Goal: Information Seeking & Learning: Learn about a topic

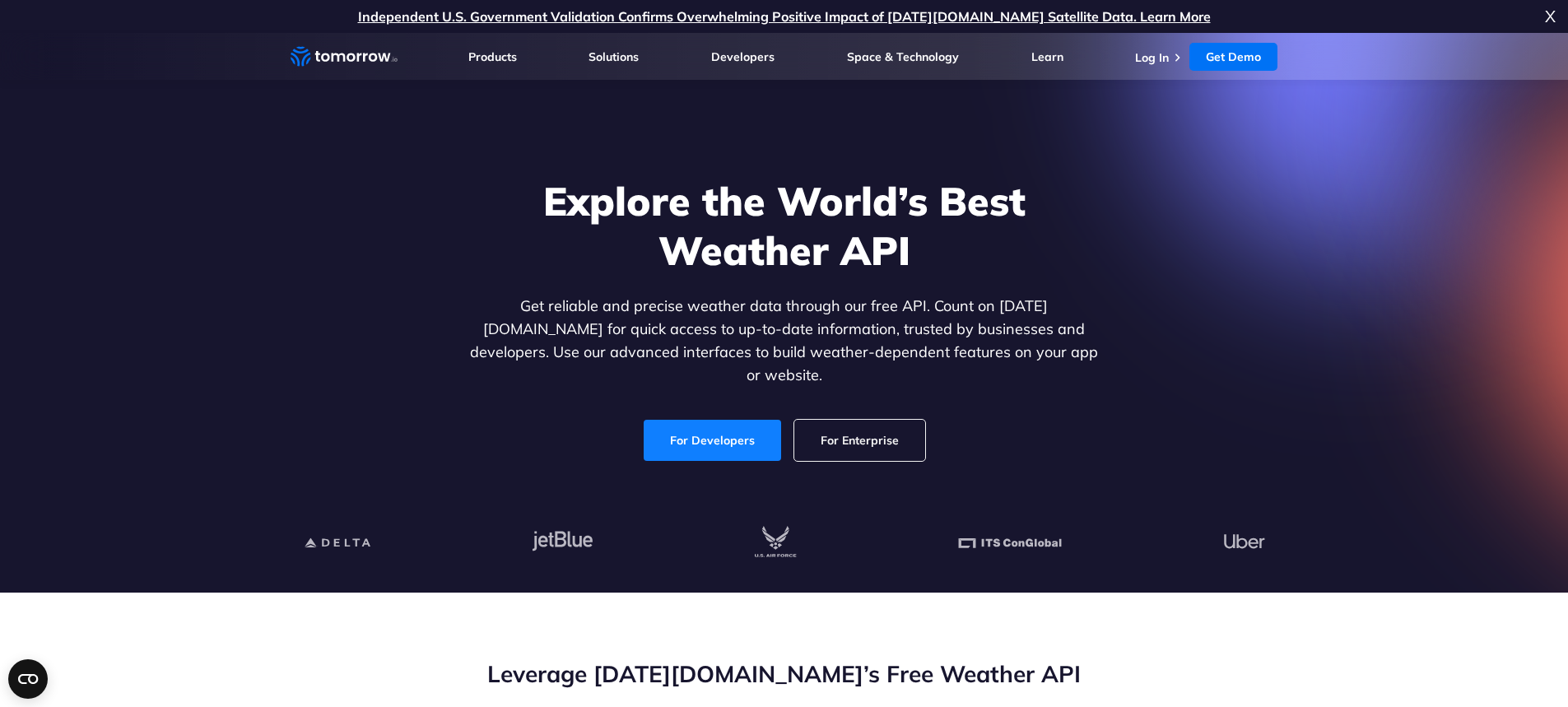
click at [740, 430] on link "For Developers" at bounding box center [711, 440] width 137 height 41
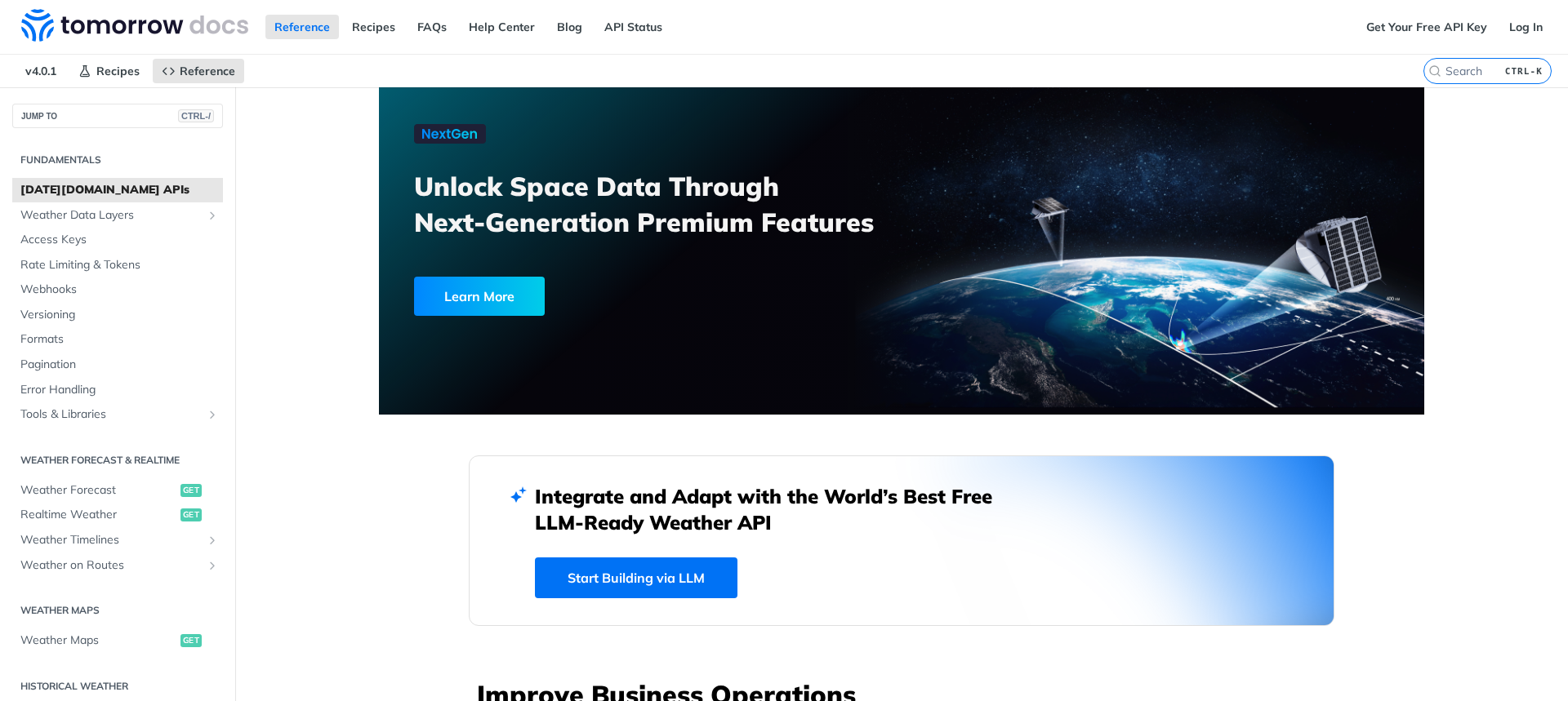
click at [685, 568] on link "Start Building via LLM" at bounding box center [635, 578] width 203 height 40
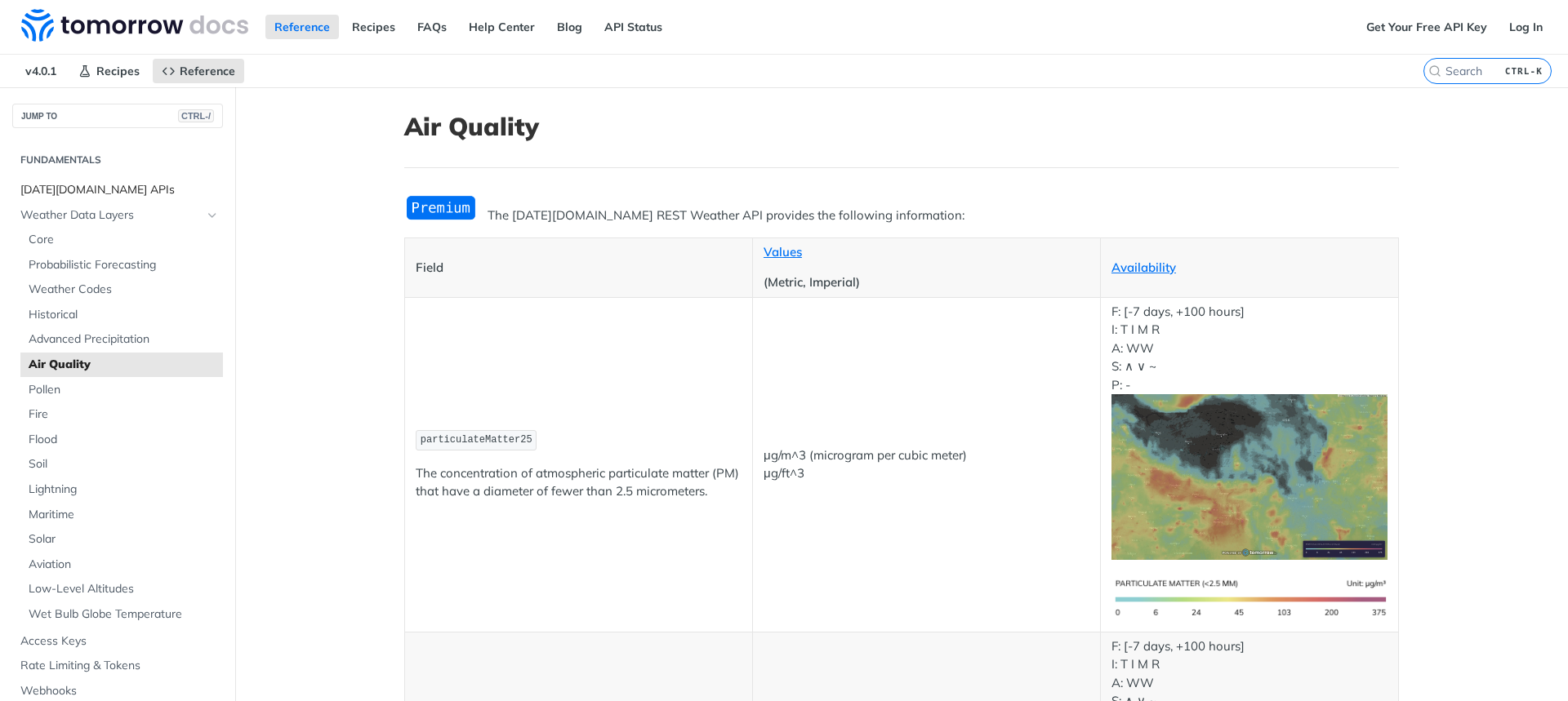
click at [96, 187] on span "[DATE][DOMAIN_NAME] APIs" at bounding box center [120, 190] width 198 height 16
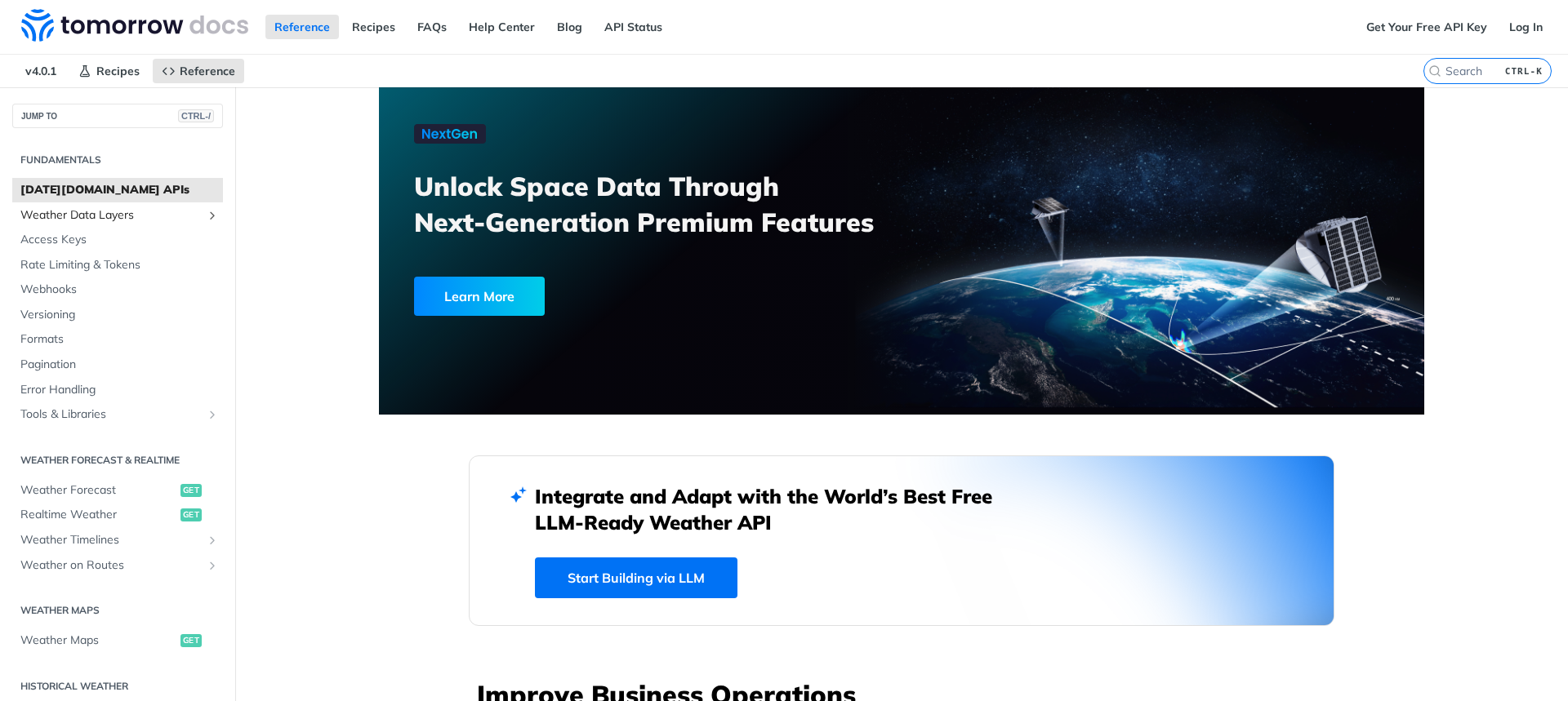
click at [124, 222] on span "Weather Data Layers" at bounding box center [111, 215] width 181 height 16
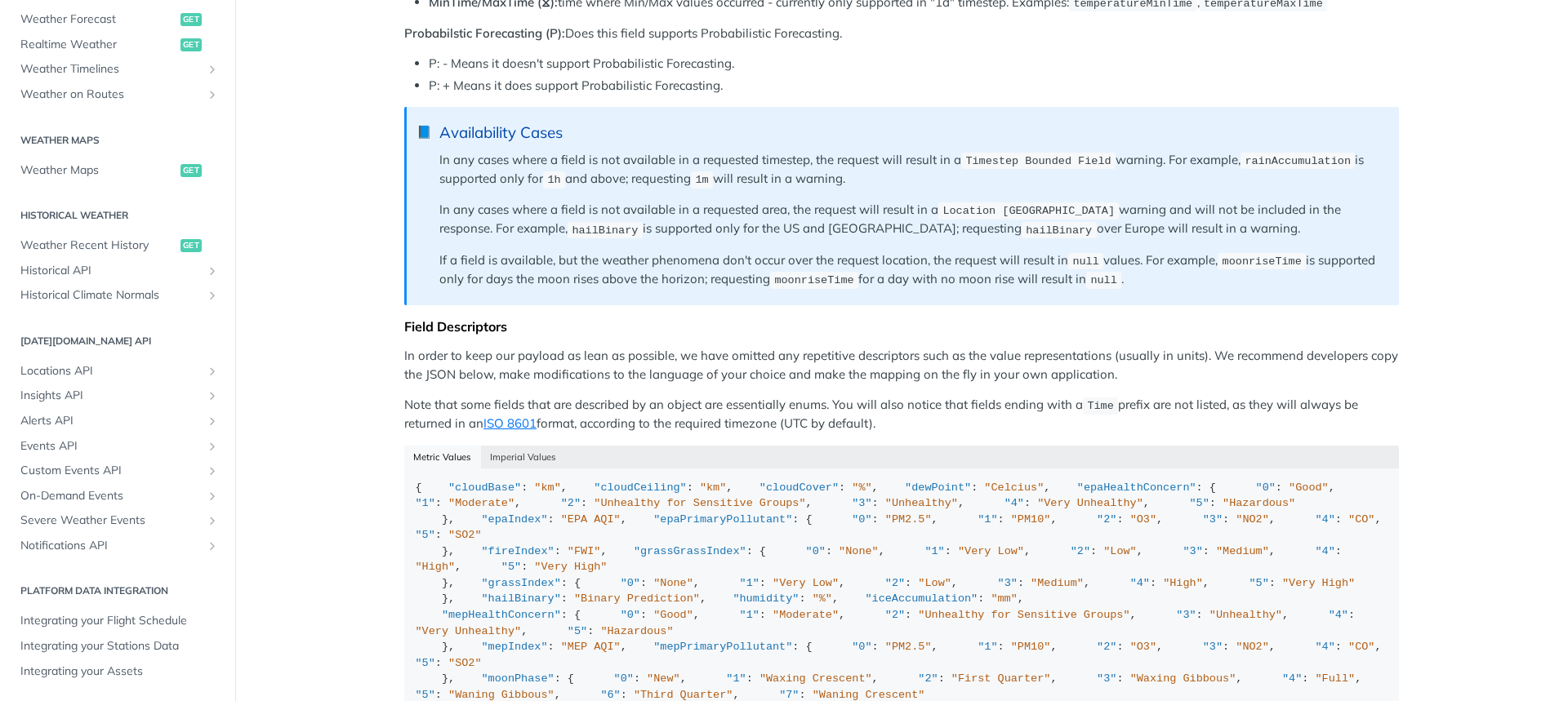
scroll to position [1297, 0]
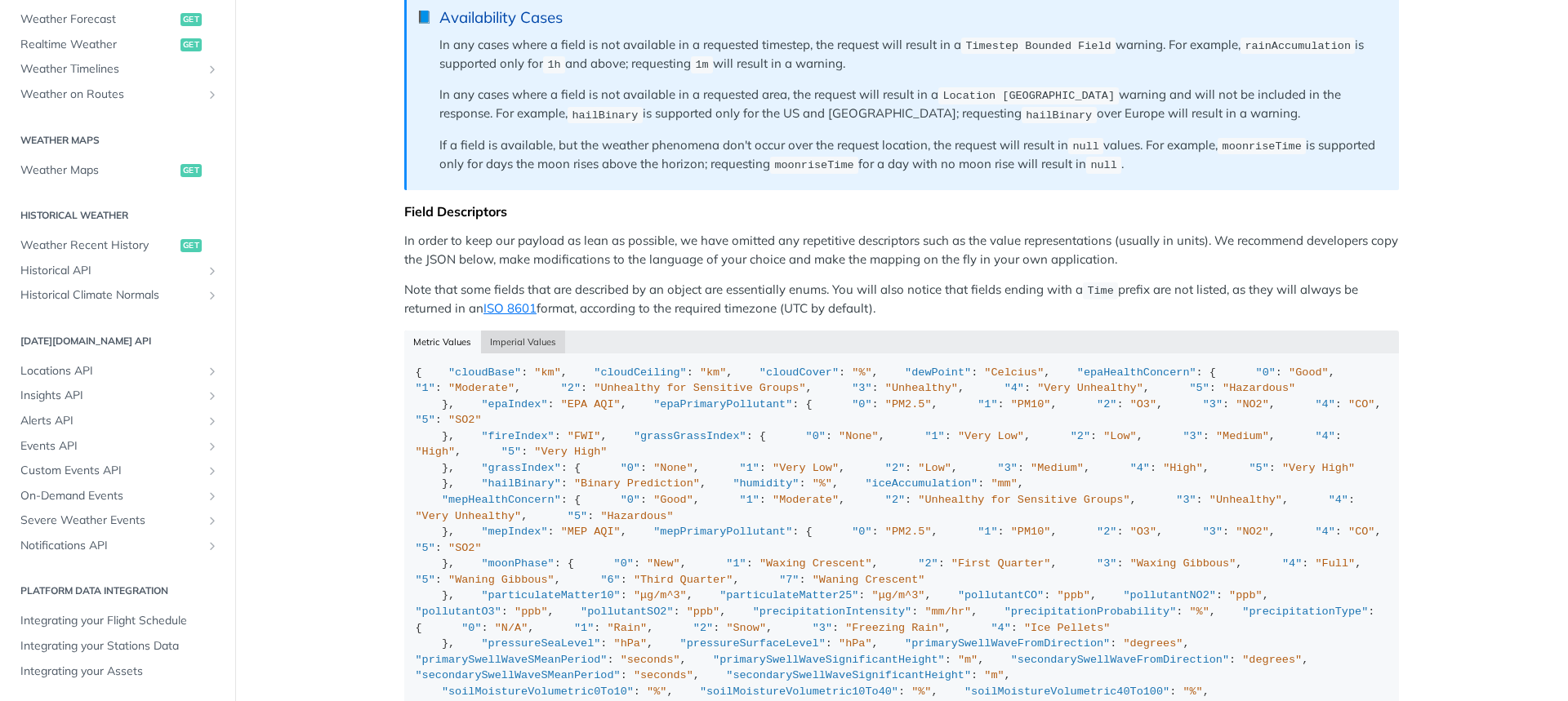
click at [500, 338] on button "Imperial Values" at bounding box center [523, 341] width 85 height 22
click at [445, 335] on button "Metric Values" at bounding box center [442, 341] width 77 height 22
click at [529, 330] on button "Imperial Values" at bounding box center [523, 341] width 85 height 22
click at [435, 330] on button "Metric Values" at bounding box center [442, 341] width 77 height 22
click at [510, 330] on button "Imperial Values" at bounding box center [523, 341] width 85 height 22
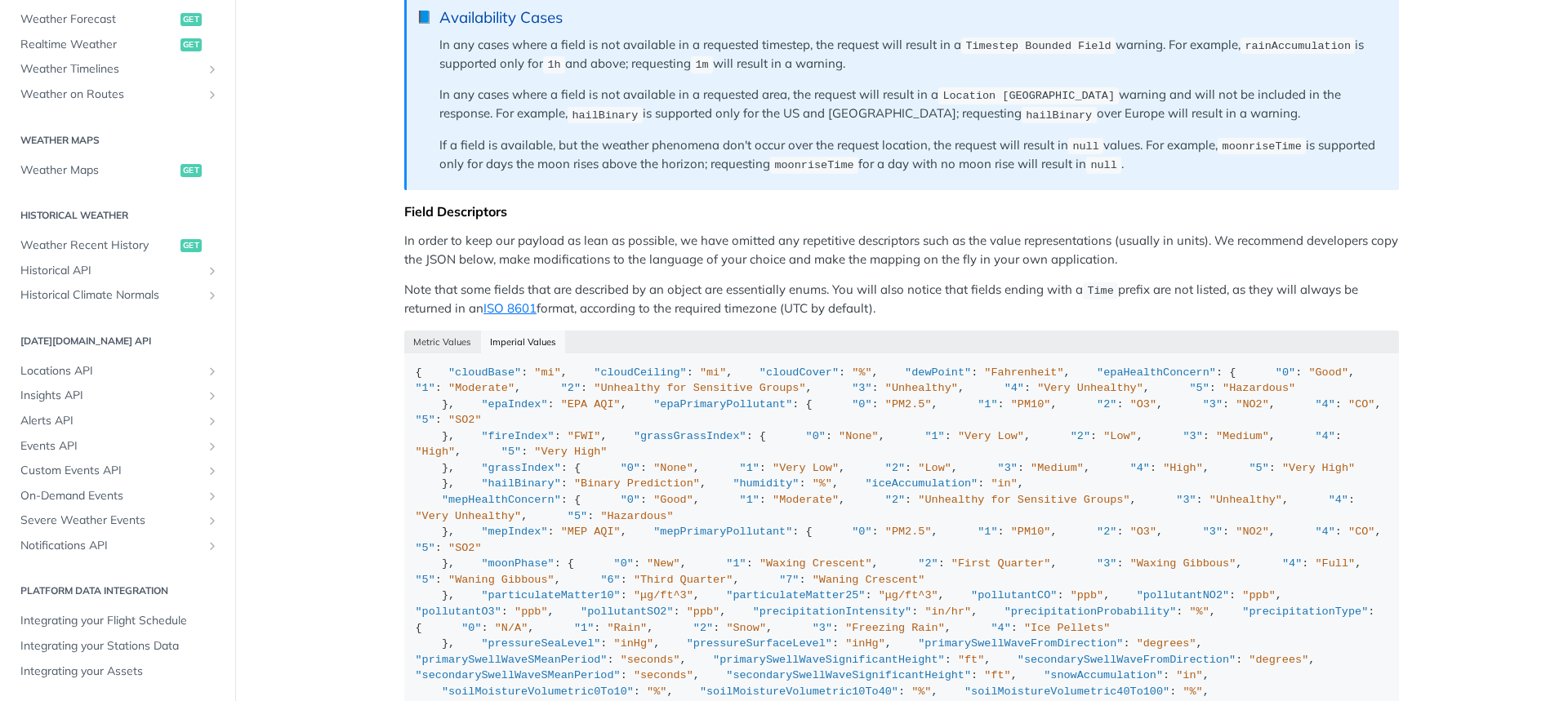
click at [434, 330] on button "Metric Values" at bounding box center [442, 341] width 77 height 22
click at [507, 337] on button "Imperial Values" at bounding box center [523, 341] width 85 height 22
click at [428, 337] on button "Metric Values" at bounding box center [442, 341] width 77 height 22
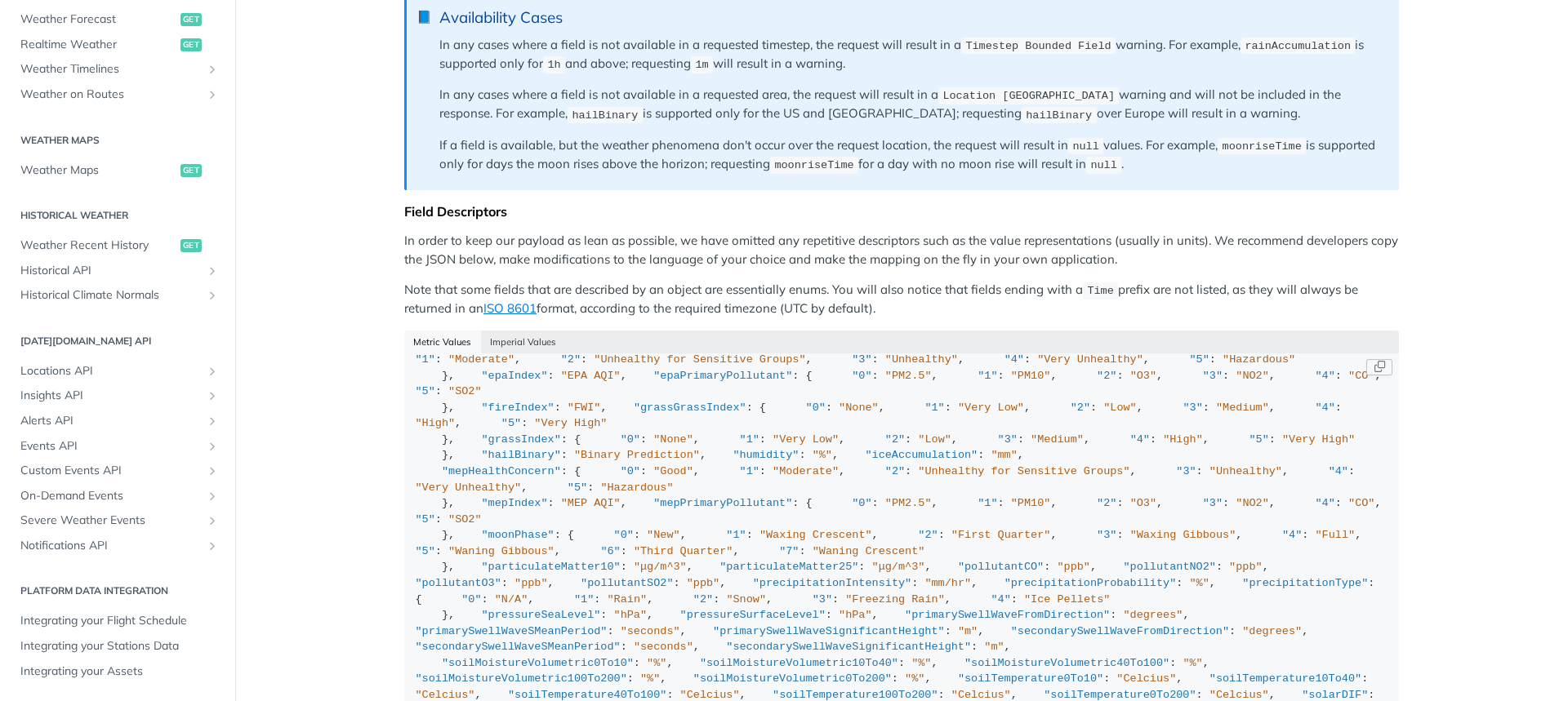
scroll to position [0, 0]
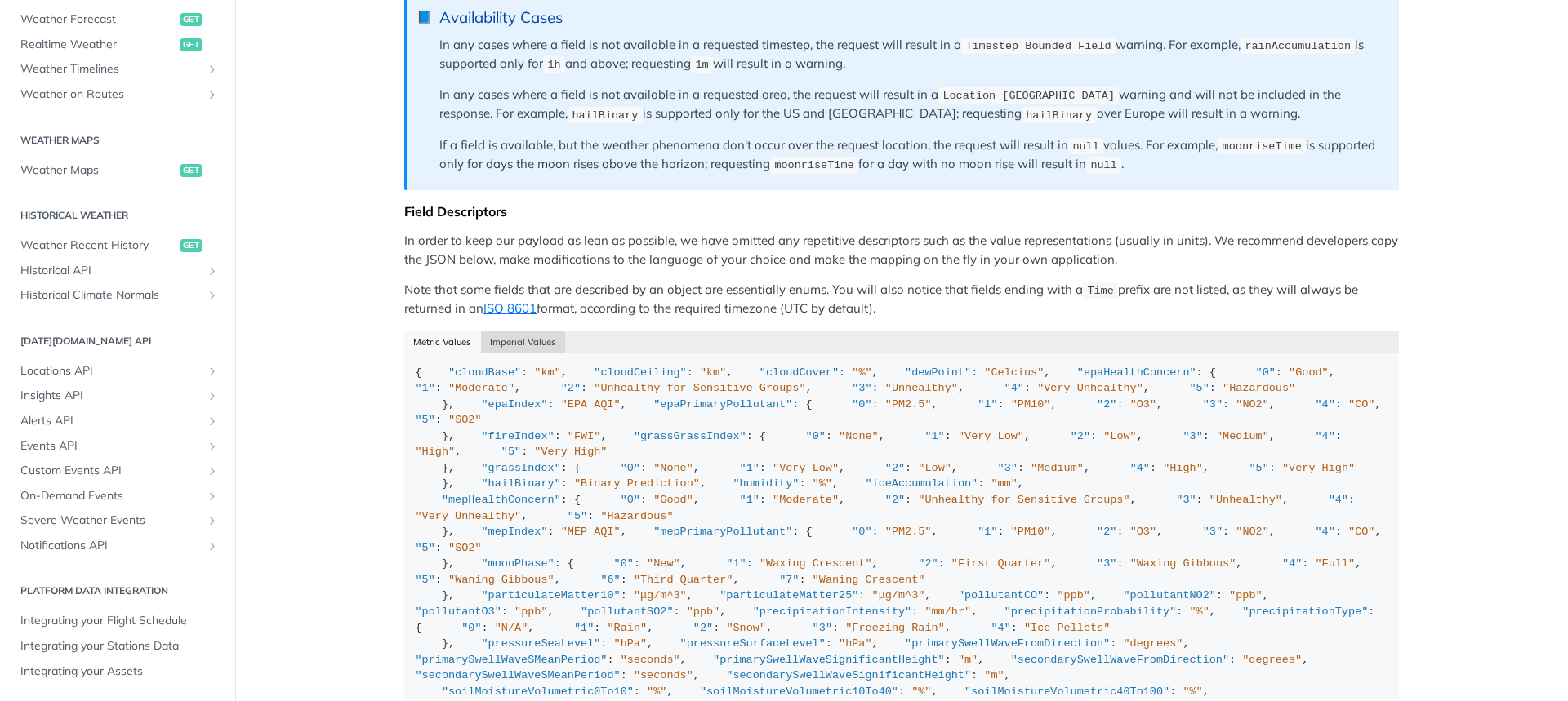
click at [531, 336] on button "Imperial Values" at bounding box center [523, 341] width 85 height 22
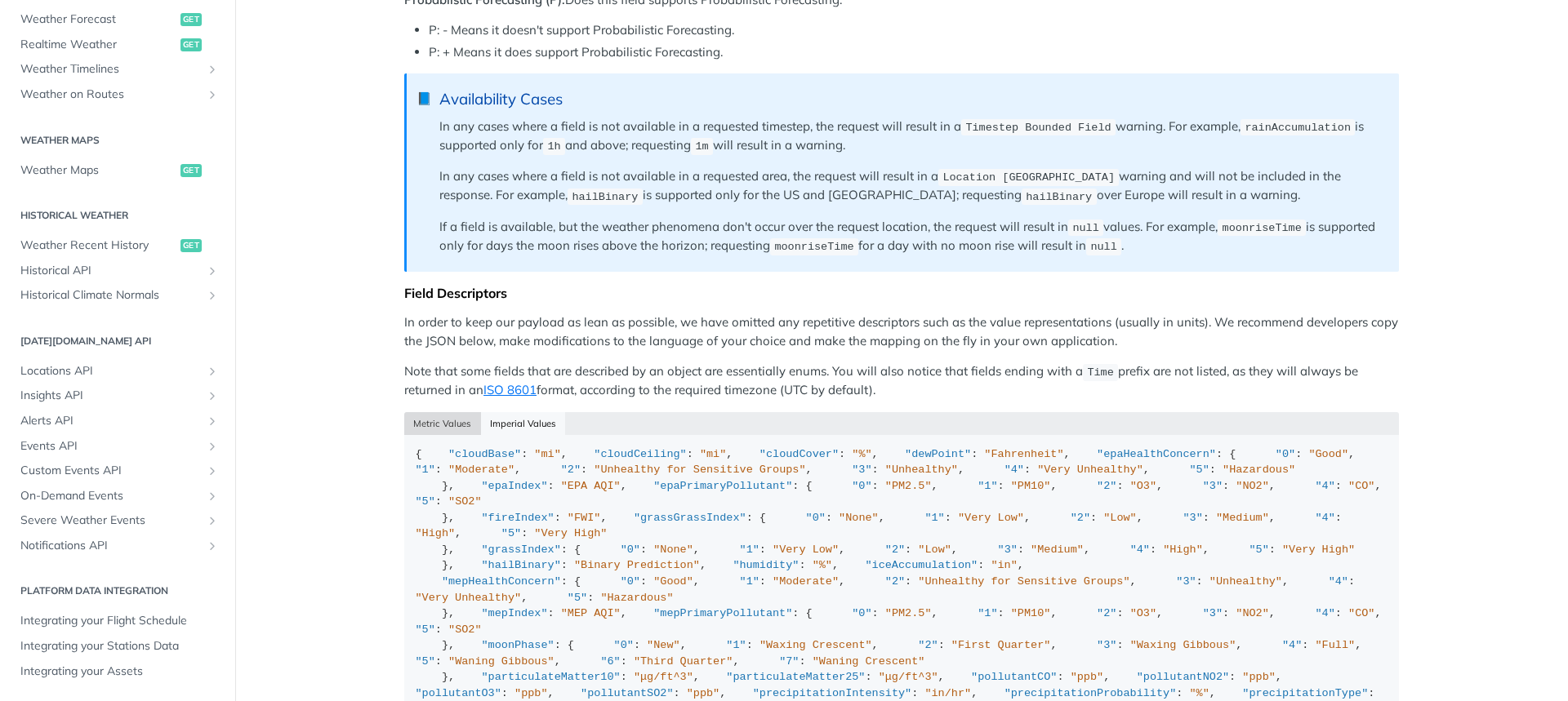
click at [434, 421] on button "Metric Values" at bounding box center [442, 423] width 77 height 22
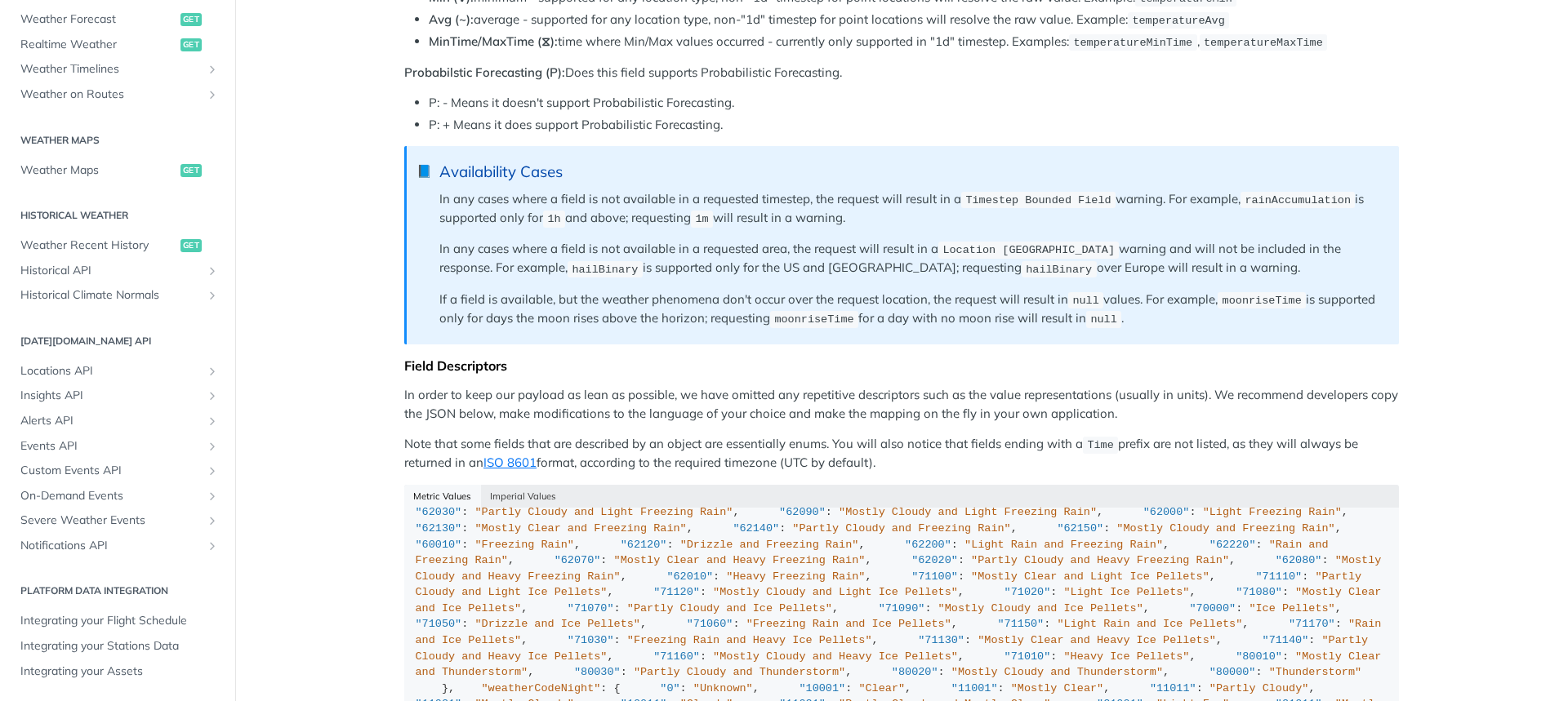
scroll to position [4571, 0]
